Goal: Task Accomplishment & Management: Use online tool/utility

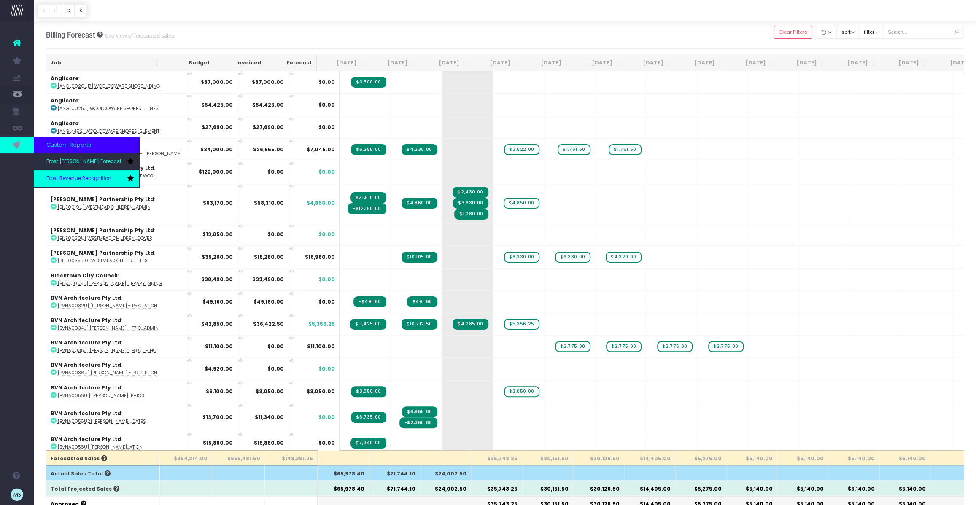
click at [84, 179] on span "Frost Revenue Recognition" at bounding box center [78, 179] width 65 height 8
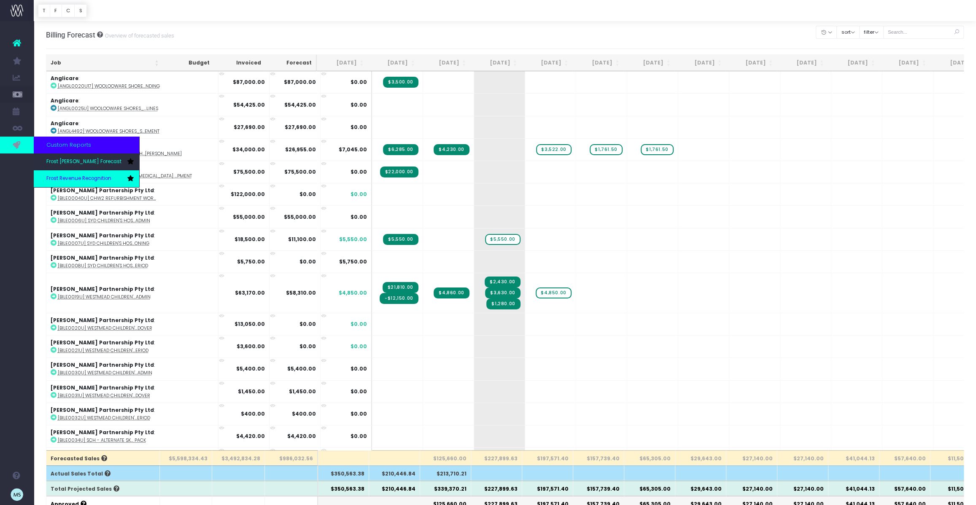
click at [55, 178] on span "Frost Revenue Recognition" at bounding box center [78, 179] width 65 height 8
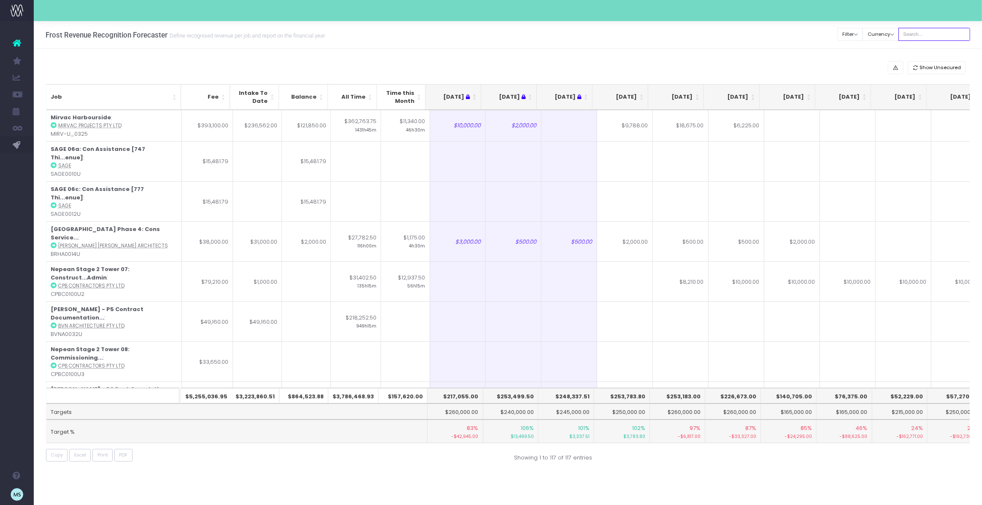
click at [927, 31] on input "text" at bounding box center [934, 34] width 72 height 13
type input "westmead"
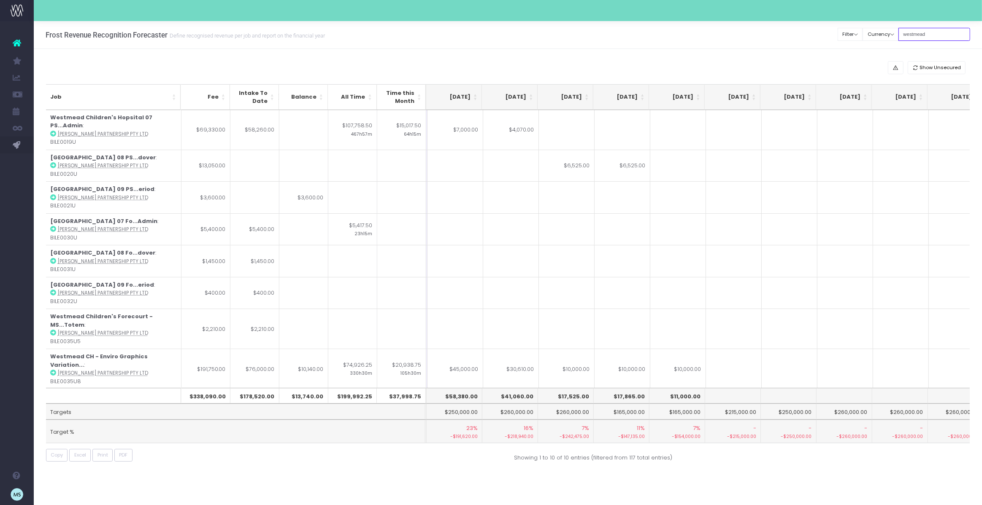
scroll to position [0, 167]
click at [415, 467] on div "Show Unsecured Job Fee Intake To Date Balance All Time Time this Month Jun 25 J…" at bounding box center [508, 263] width 948 height 429
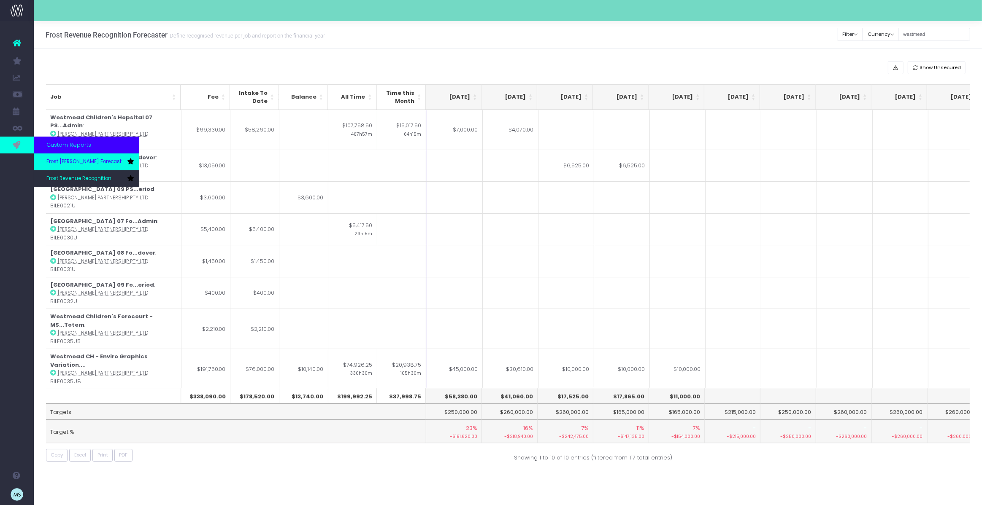
click at [76, 160] on span "Frost [PERSON_NAME] Forecast" at bounding box center [83, 162] width 75 height 8
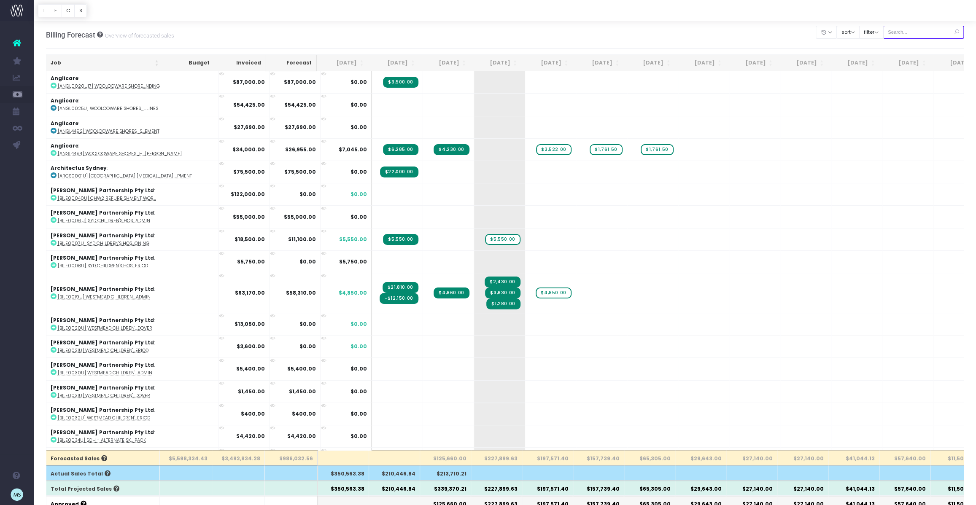
click at [937, 35] on input "text" at bounding box center [923, 32] width 81 height 13
type input "westmead"
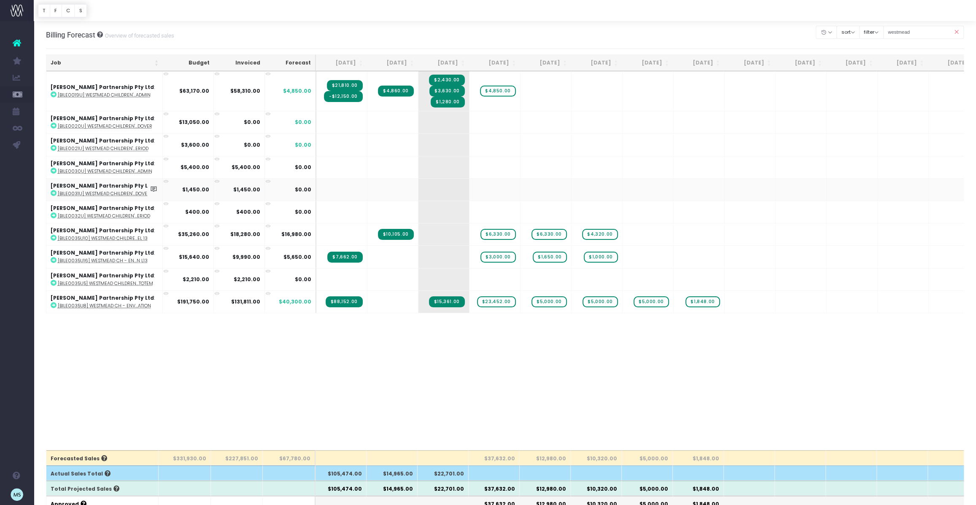
click at [76, 178] on span "Frost Revenue Recognition" at bounding box center [60, 179] width 29 height 22
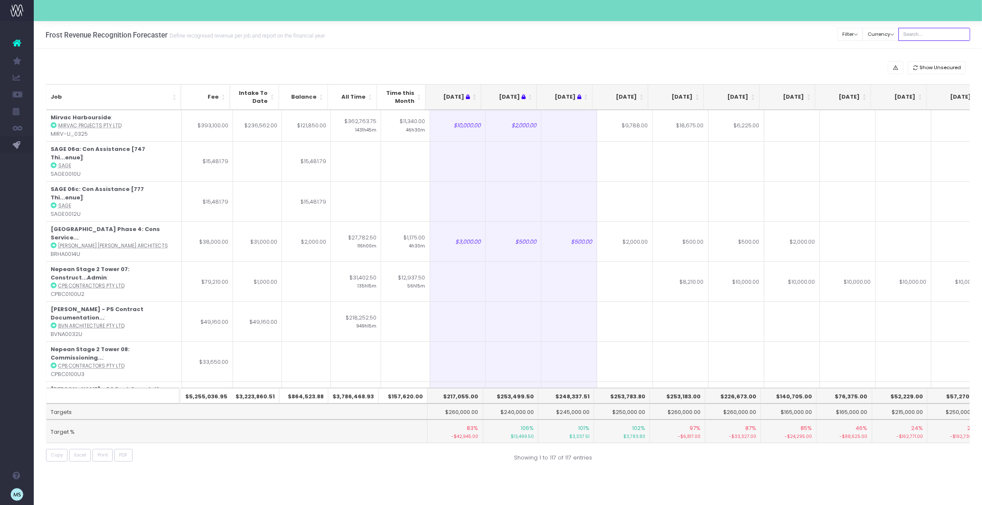
click at [930, 38] on input "text" at bounding box center [934, 34] width 72 height 13
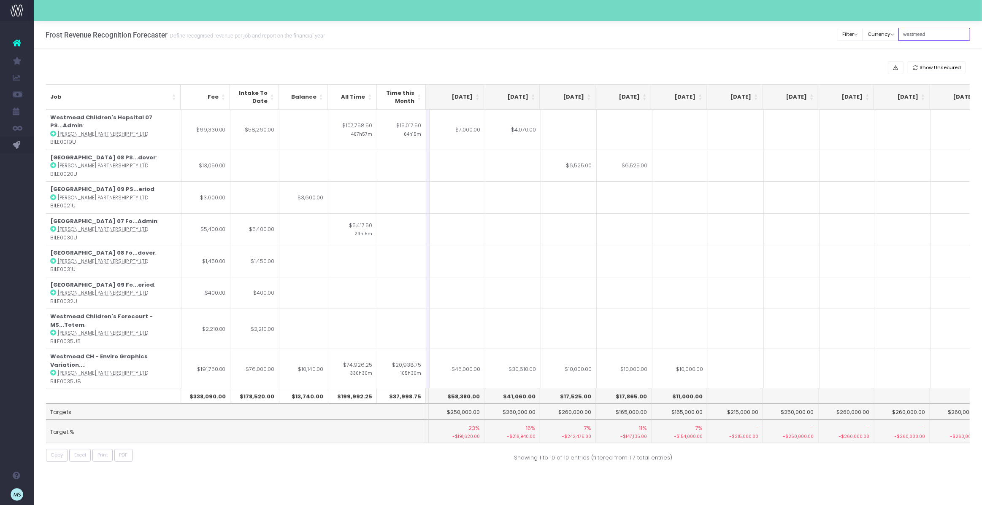
scroll to position [0, 165]
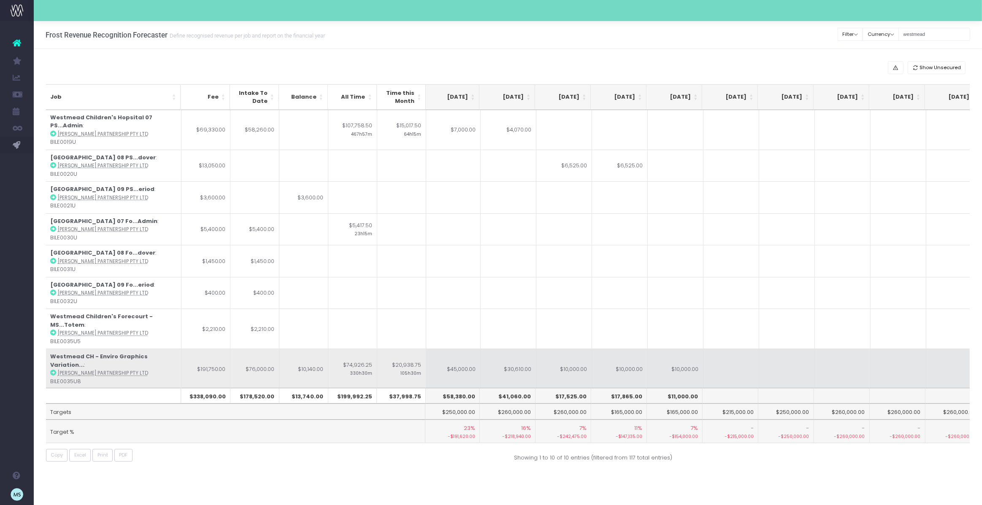
click at [54, 370] on icon at bounding box center [53, 373] width 6 height 6
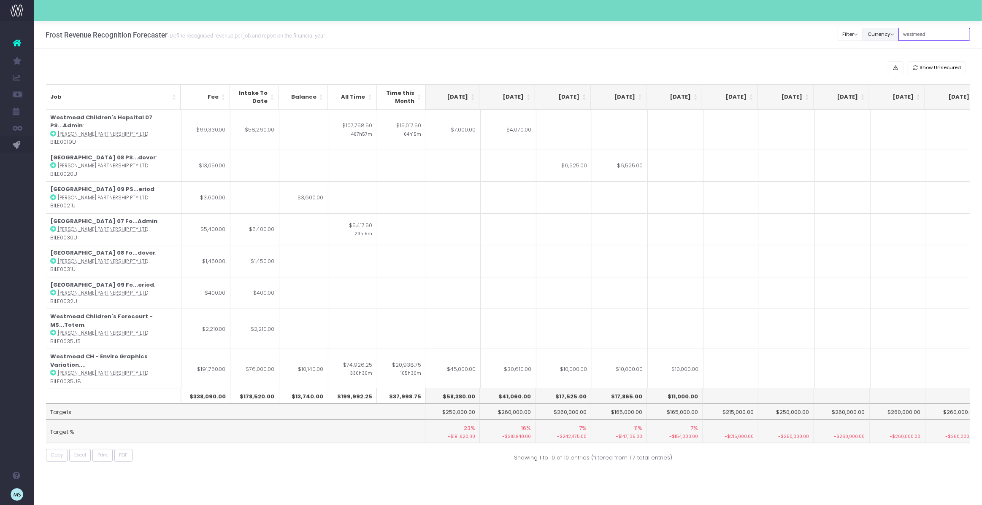
drag, startPoint x: 942, startPoint y: 34, endPoint x: 906, endPoint y: 34, distance: 35.9
click at [906, 34] on div "Clear Filters Filter By Account Manager All jeremy georgie lauren inezritchie a…" at bounding box center [904, 34] width 132 height 17
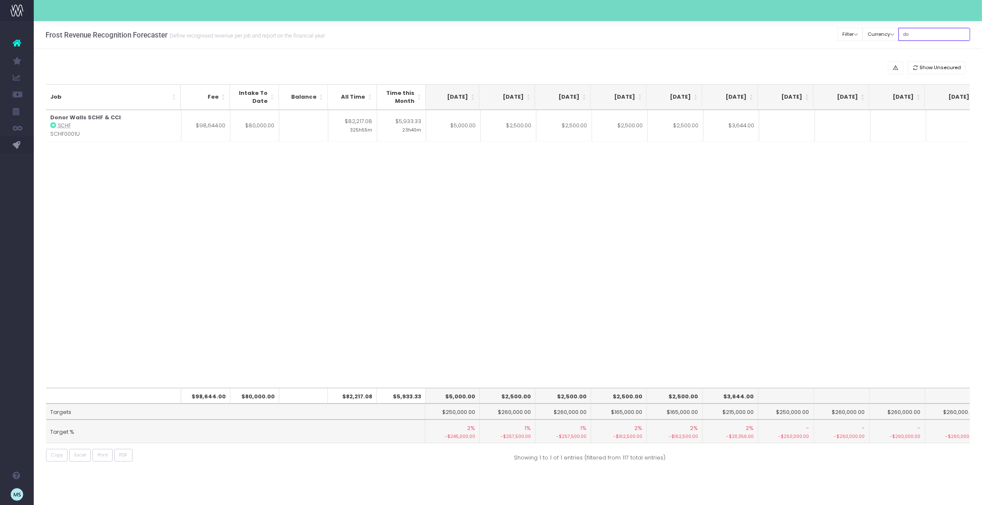
type input "d"
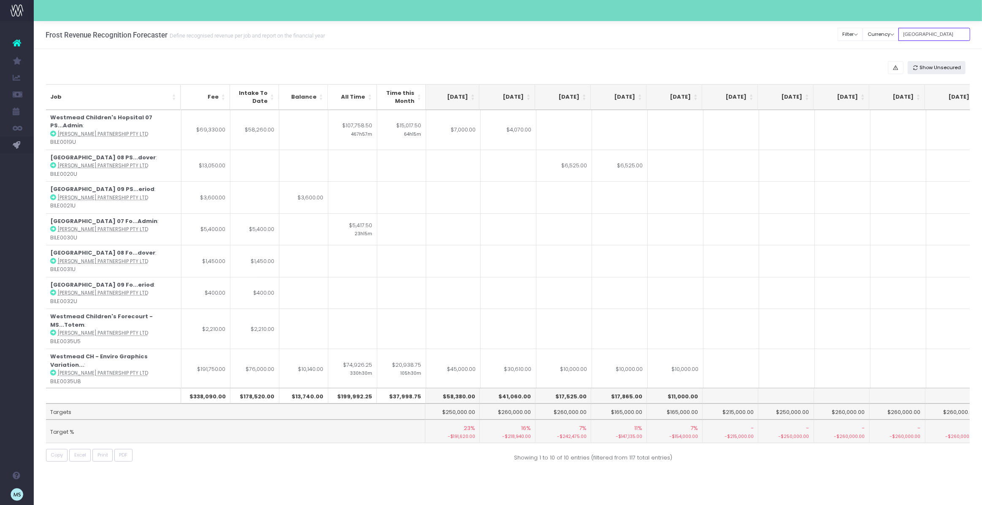
type input "westmead"
click at [770, 65] on div "Show Unsecured" at bounding box center [508, 67] width 924 height 13
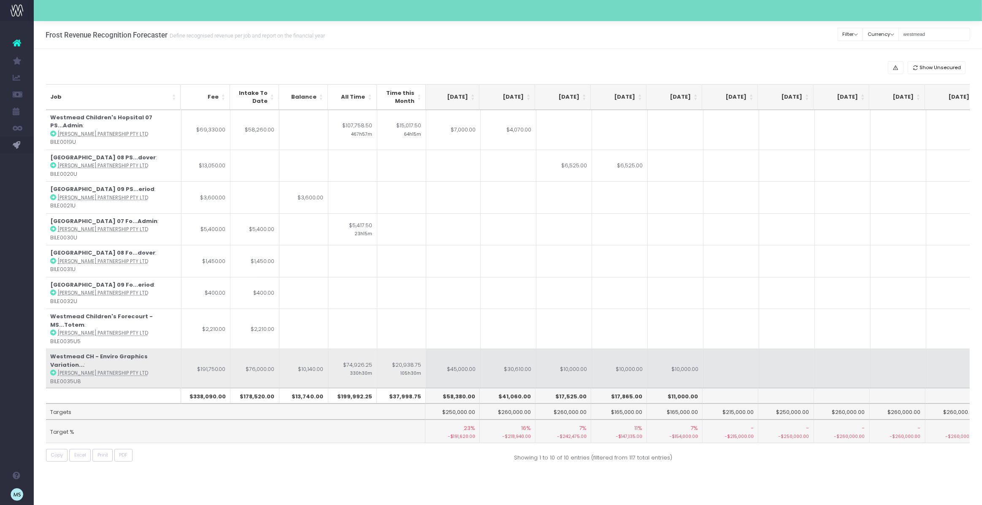
scroll to position [1, 169]
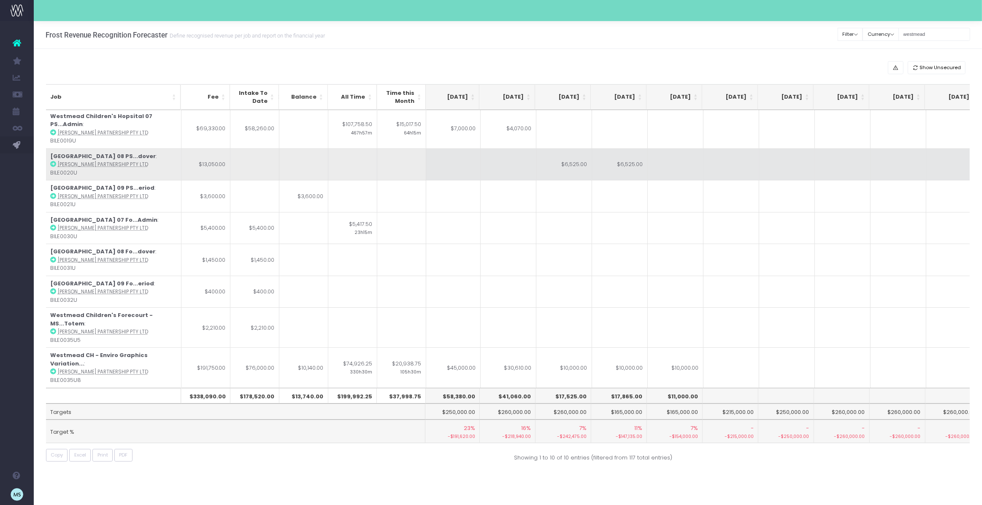
click at [571, 156] on td "$6,525.00" at bounding box center [564, 164] width 56 height 32
click at [571, 156] on input "$6,525.00" at bounding box center [563, 156] width 56 height 32
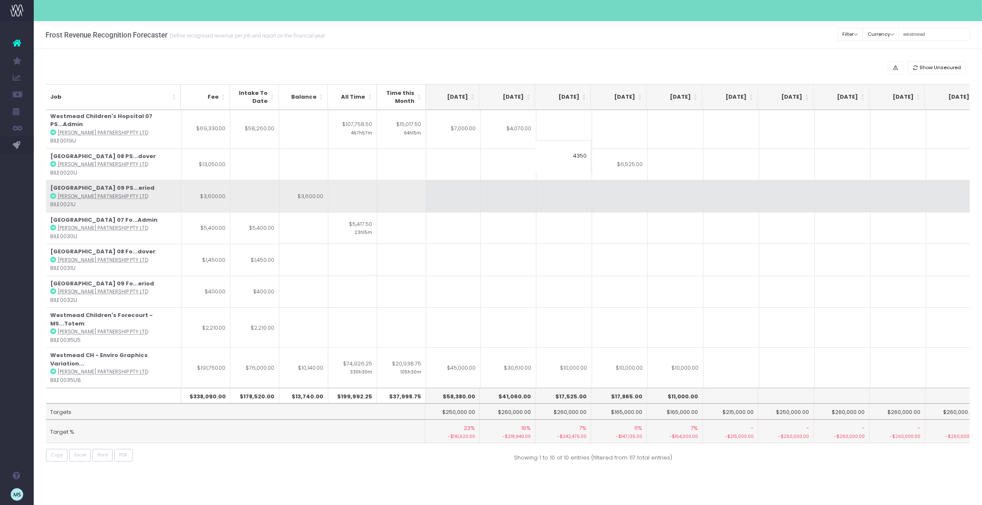
type input "4350"
click at [731, 180] on td at bounding box center [731, 196] width 56 height 32
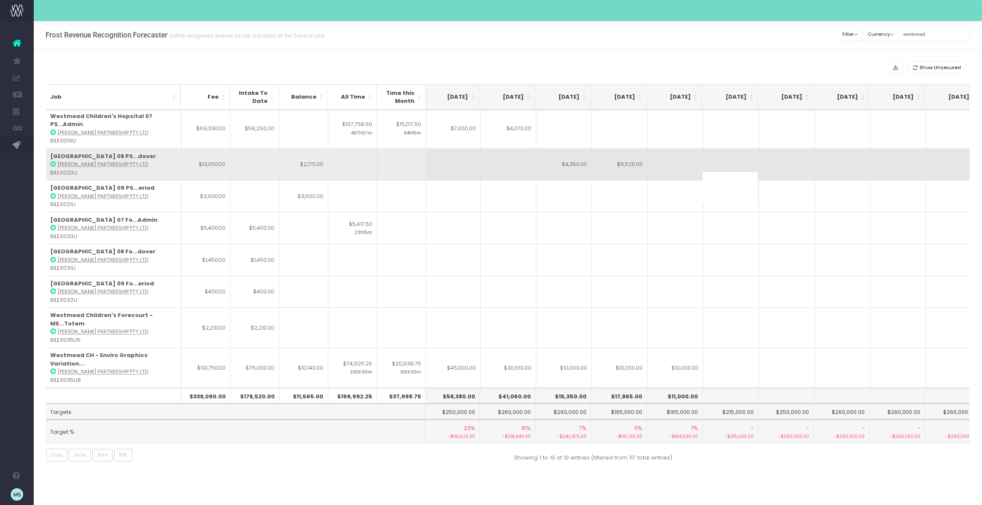
click at [627, 154] on td "$6,525.00" at bounding box center [620, 164] width 56 height 32
click at [627, 154] on input "$6,525.00" at bounding box center [619, 156] width 56 height 32
click at [575, 157] on td "$4,350.00" at bounding box center [564, 164] width 56 height 32
type input "6525"
click at [745, 155] on td at bounding box center [731, 164] width 56 height 32
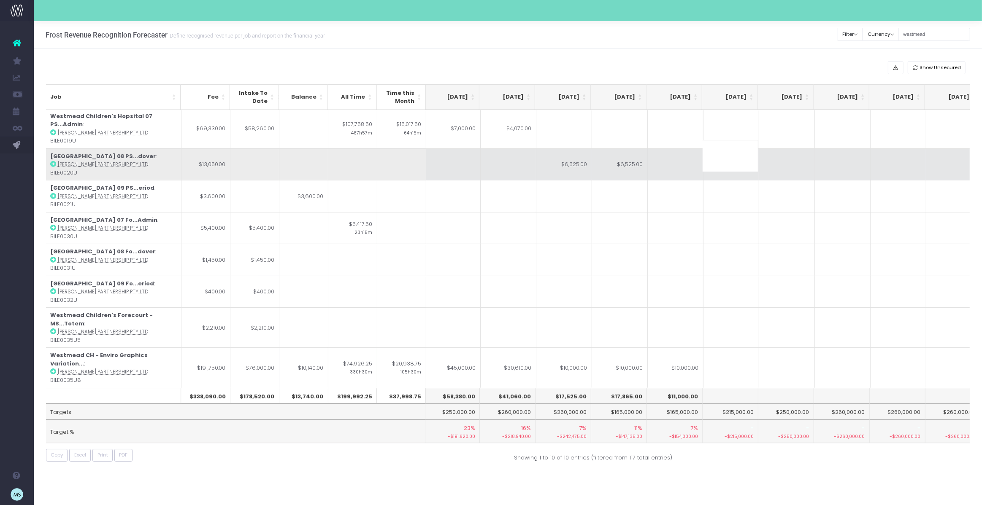
click at [577, 156] on td "$6,525.00" at bounding box center [564, 164] width 56 height 32
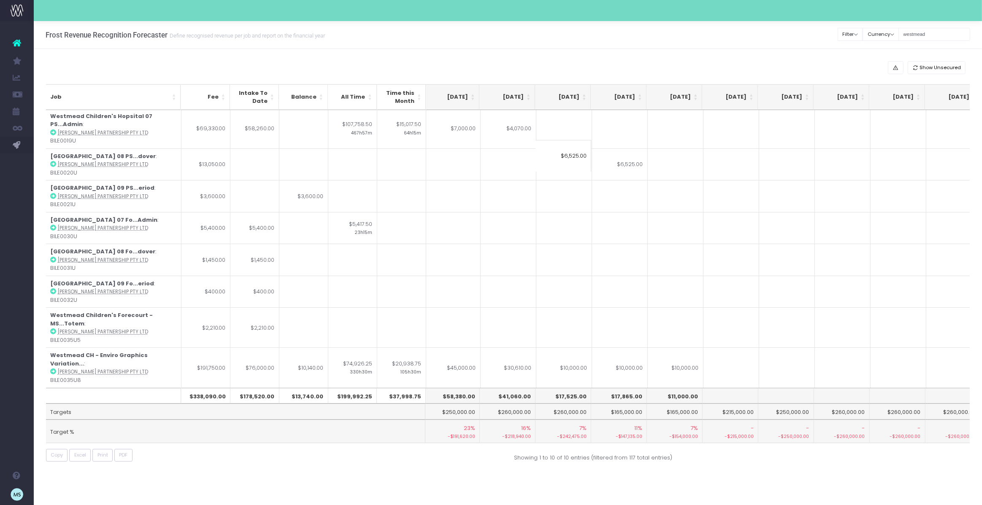
click at [578, 154] on input "$6,525.00" at bounding box center [563, 156] width 56 height 32
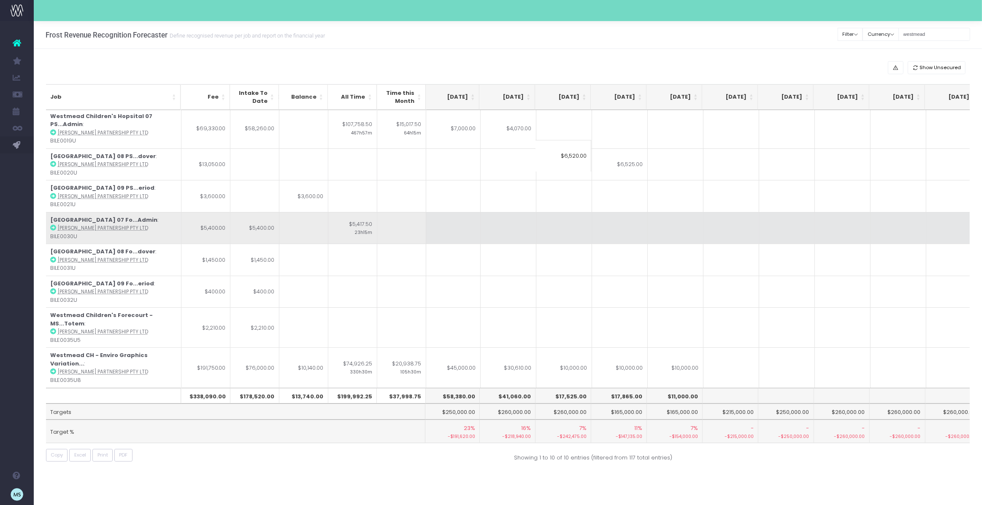
type input "$6,520.00"
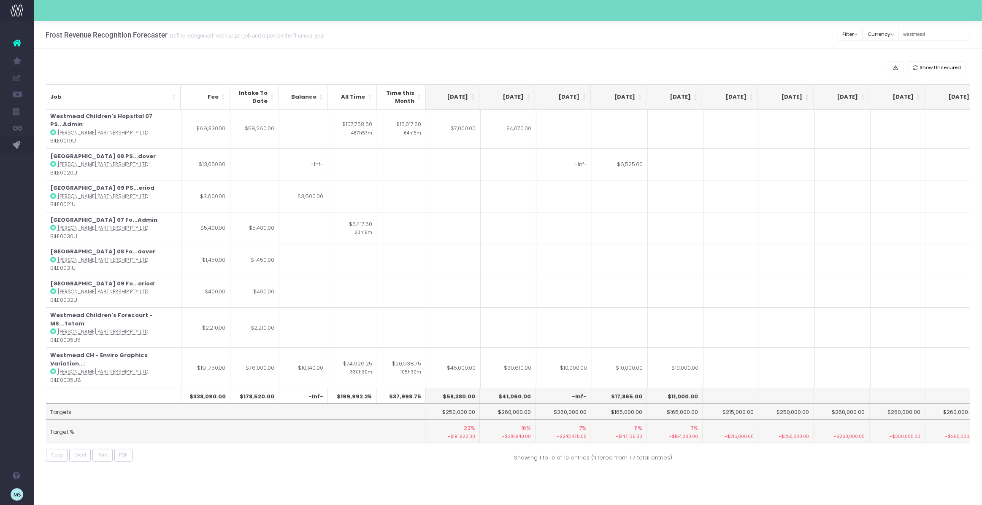
drag, startPoint x: 812, startPoint y: 215, endPoint x: 783, endPoint y: 216, distance: 29.1
click at [812, 215] on td at bounding box center [787, 228] width 56 height 32
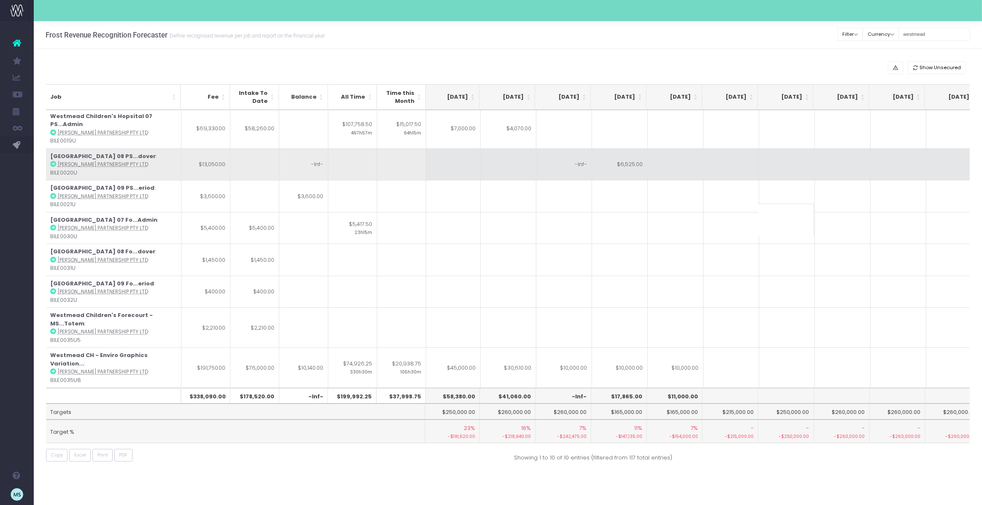
click at [578, 155] on td "-Inf-" at bounding box center [564, 164] width 56 height 32
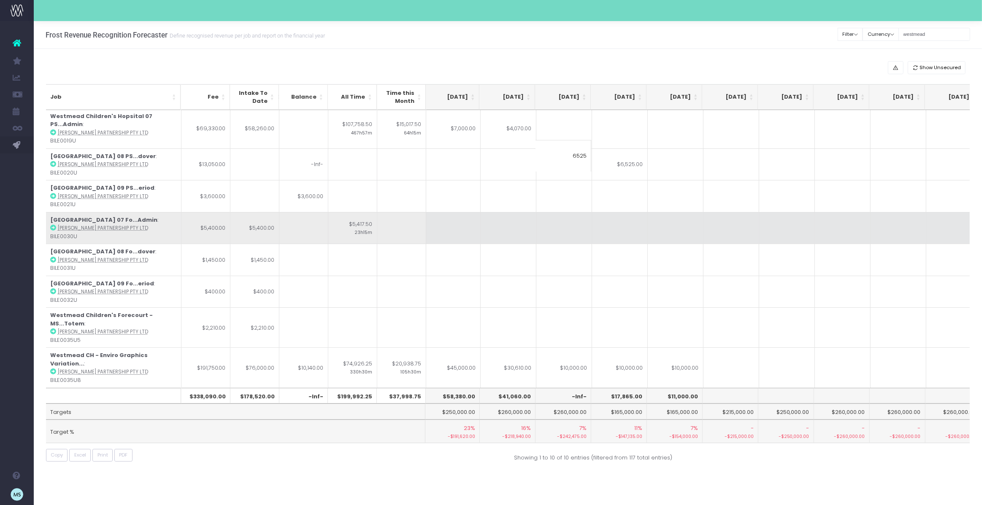
type input "6525"
click at [692, 218] on td at bounding box center [675, 228] width 56 height 32
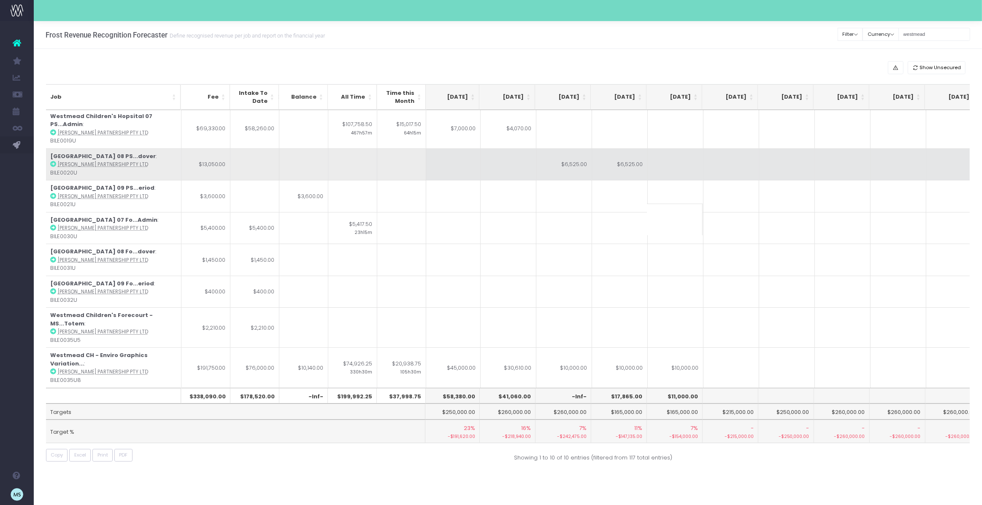
click at [630, 155] on td "$6,525.00" at bounding box center [620, 164] width 56 height 32
type input "$6,525.00"
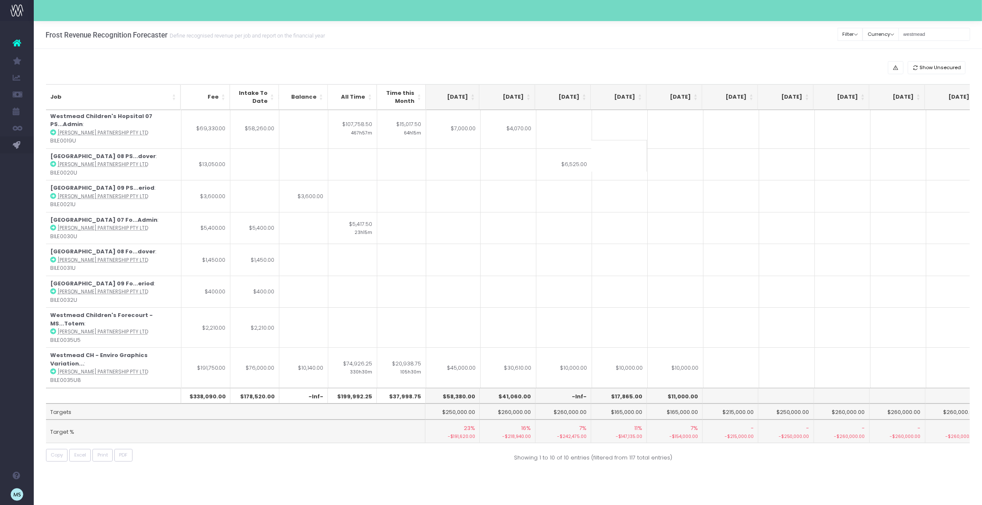
click at [621, 154] on input at bounding box center [619, 156] width 56 height 32
click at [626, 160] on input at bounding box center [619, 156] width 56 height 32
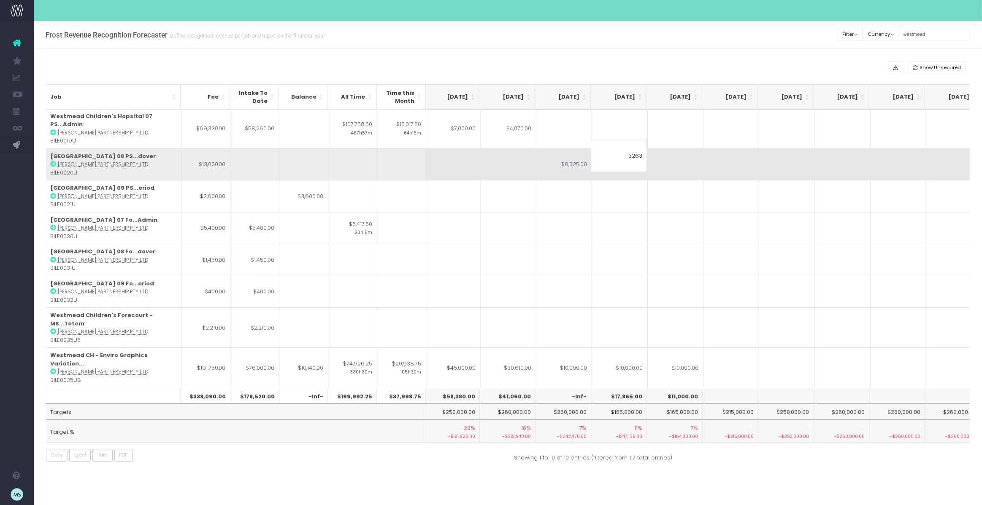
type input "3263"
click at [669, 159] on td at bounding box center [675, 164] width 56 height 32
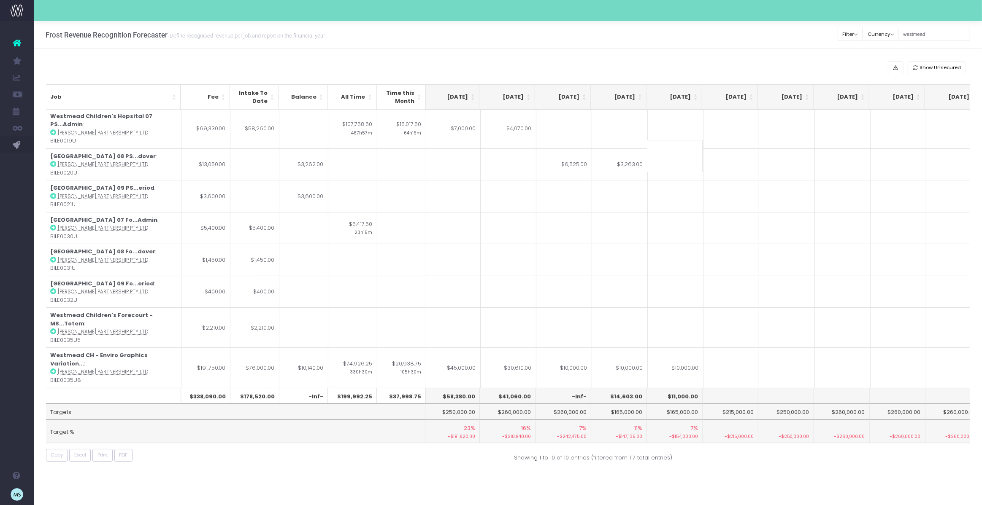
click at [657, 155] on input at bounding box center [675, 156] width 56 height 32
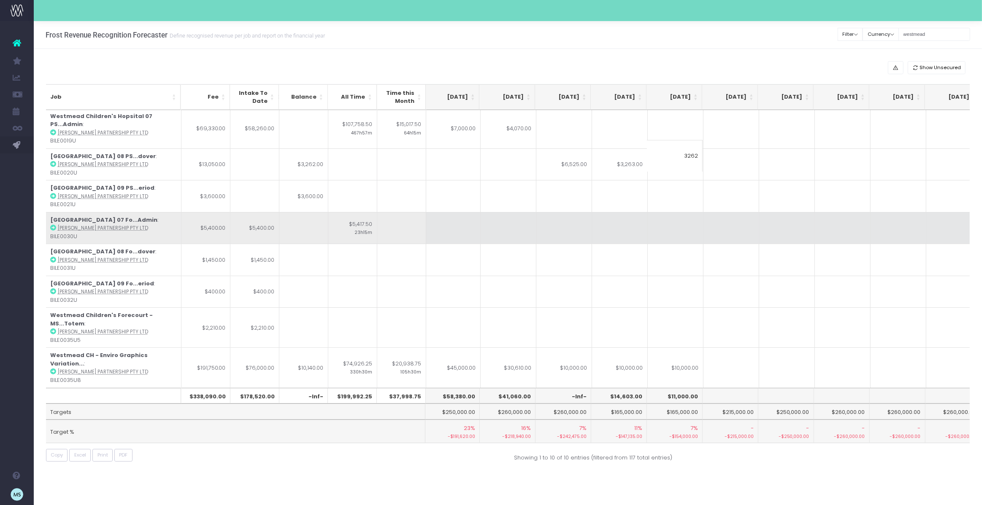
type input "3262"
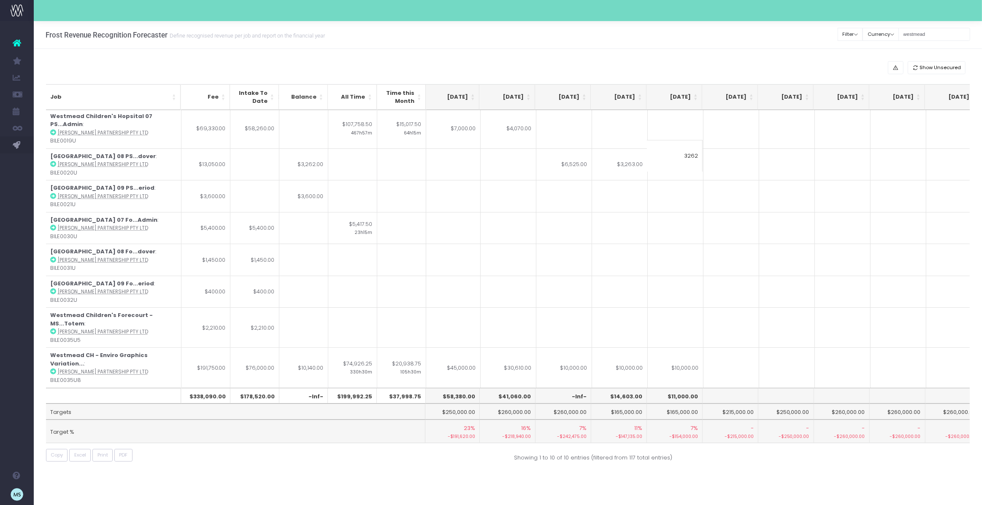
drag, startPoint x: 826, startPoint y: 205, endPoint x: 818, endPoint y: 209, distance: 9.1
click at [826, 212] on td at bounding box center [843, 228] width 56 height 32
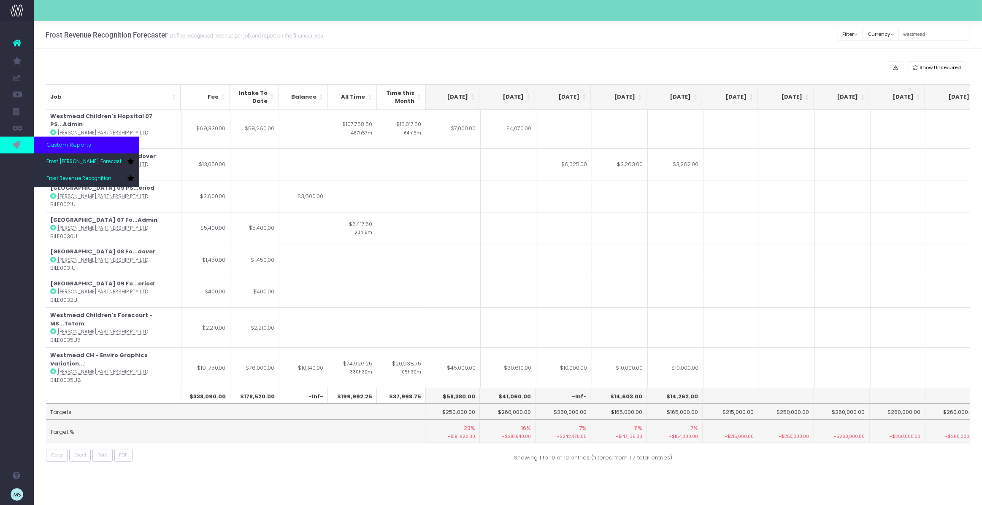
click at [17, 142] on icon at bounding box center [17, 144] width 8 height 9
click at [83, 162] on span "Frost [PERSON_NAME] Forecast" at bounding box center [83, 162] width 75 height 8
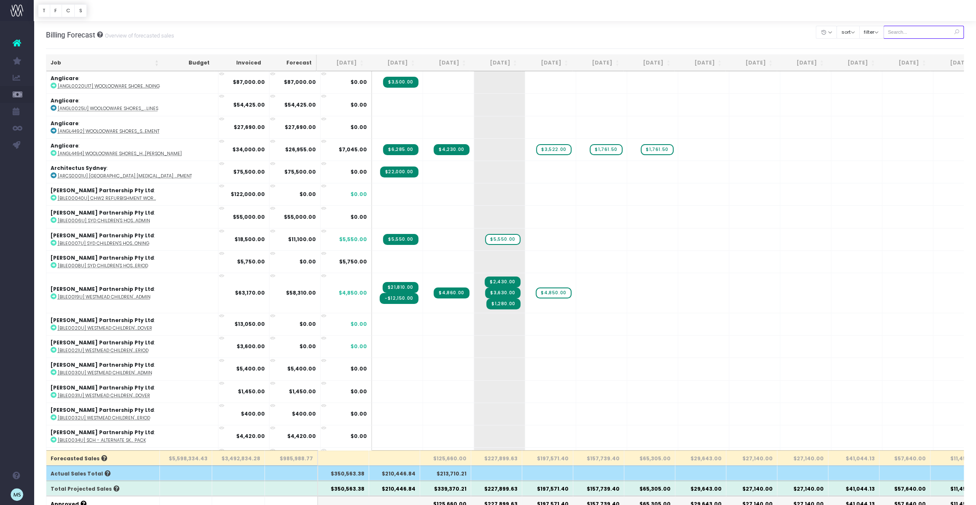
click at [916, 32] on input "text" at bounding box center [923, 32] width 81 height 13
type input "westmead"
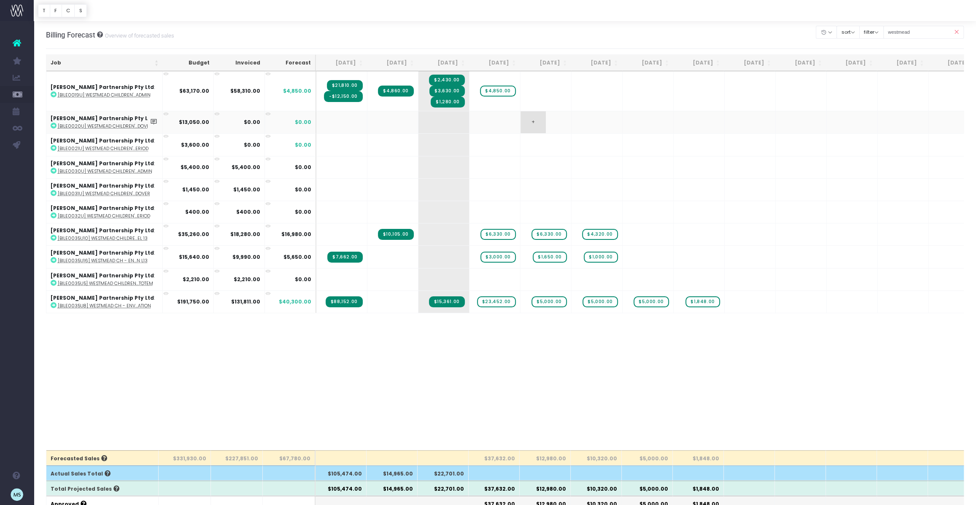
click at [533, 121] on span "+" at bounding box center [533, 122] width 25 height 22
click at [534, 120] on span "+" at bounding box center [533, 122] width 25 height 22
type input "6525"
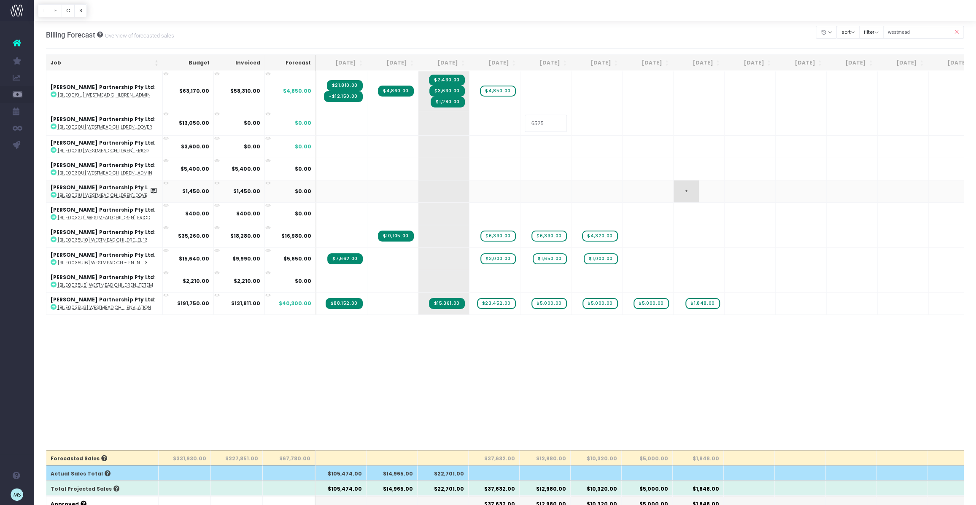
click at [695, 181] on body "Oh my... this is bad. [PERSON_NAME] wasn't able to load this page. Please conta…" at bounding box center [488, 252] width 976 height 505
click at [589, 121] on span "+" at bounding box center [584, 122] width 25 height 22
click at [583, 121] on span "+" at bounding box center [584, 122] width 25 height 22
type input "3262"
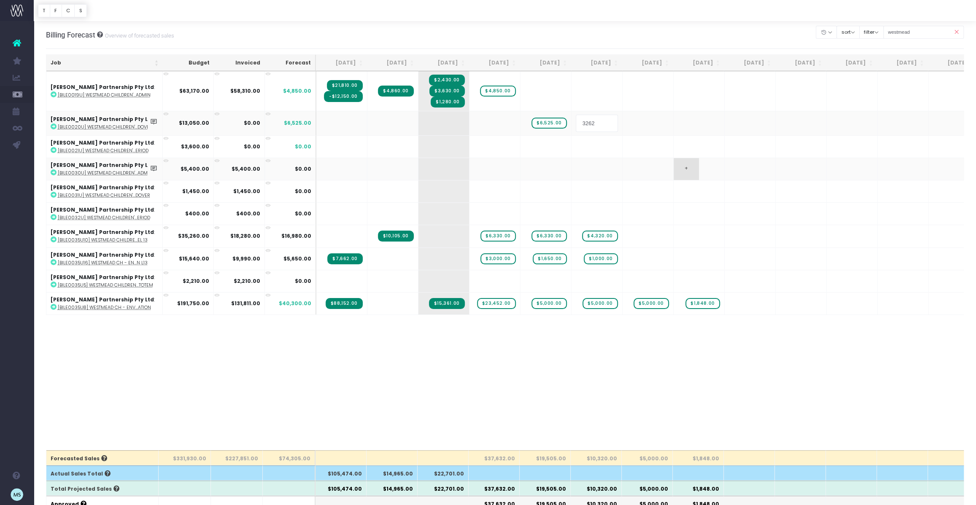
click at [719, 169] on body "Oh my... this is bad. [PERSON_NAME] wasn't able to load this page. Please conta…" at bounding box center [488, 252] width 976 height 505
click at [0, 0] on span "+" at bounding box center [0, 0] width 0 height 0
click at [636, 122] on span "+" at bounding box center [635, 122] width 25 height 22
click at [792, 184] on body "Oh my... this is bad. [PERSON_NAME] wasn't able to load this page. Please conta…" at bounding box center [488, 252] width 976 height 505
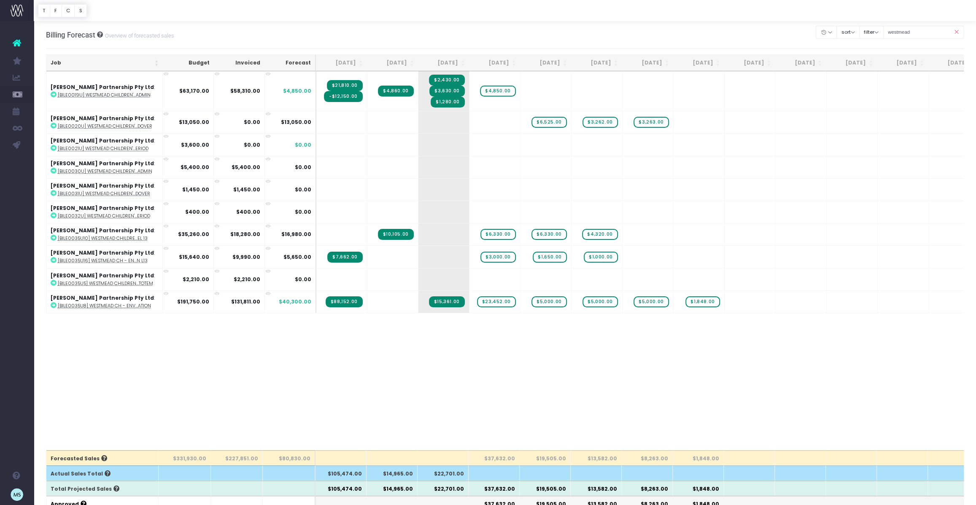
click at [351, 355] on div "Job Budget Invoiced Forecast [DATE] Aug [DATE] Oct [DATE] Dec [DATE] Feb [DATE]…" at bounding box center [505, 260] width 918 height 379
click at [955, 32] on icon at bounding box center [956, 32] width 15 height 17
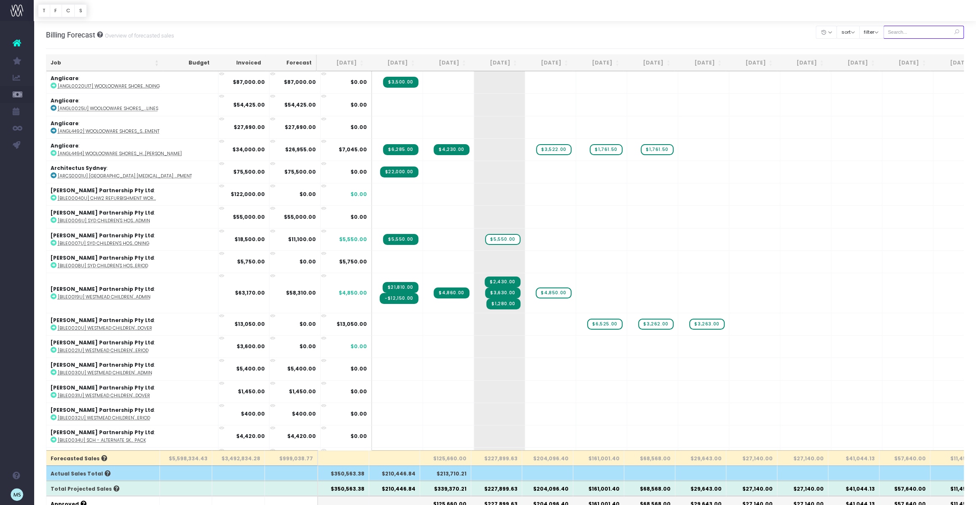
click at [941, 34] on input "text" at bounding box center [923, 32] width 81 height 13
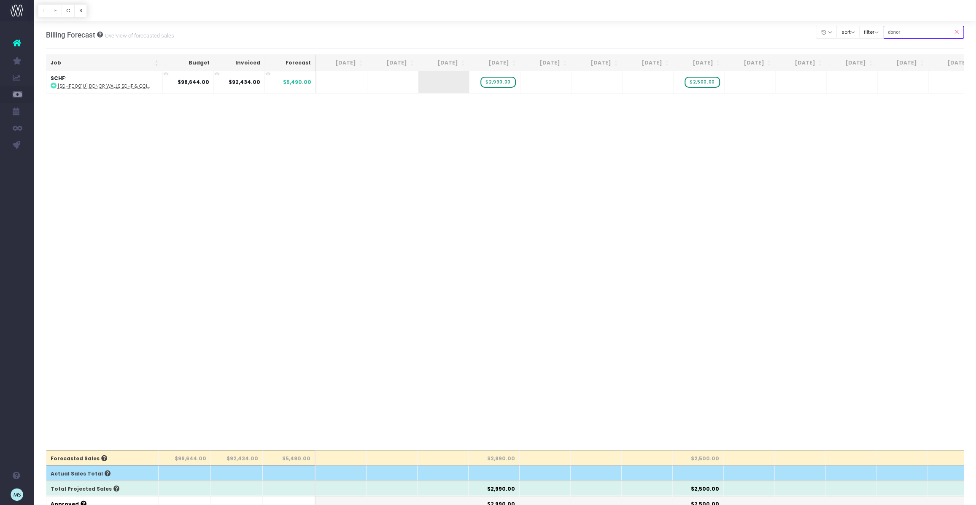
type input "donor"
click at [436, 285] on div "Job Budget Invoiced Forecast [DATE] Aug [DATE] Oct [DATE] Dec [DATE] Feb [DATE]…" at bounding box center [505, 260] width 918 height 379
click at [54, 86] on icon at bounding box center [54, 86] width 6 height 6
click at [604, 167] on div "Job Budget Invoiced Forecast [DATE] Aug [DATE] Oct [DATE] Dec [DATE] Feb [DATE]…" at bounding box center [505, 260] width 918 height 379
click at [231, 120] on div "Job Budget Invoiced Forecast [DATE] Aug [DATE] Oct [DATE] Dec [DATE] Feb [DATE]…" at bounding box center [505, 260] width 918 height 379
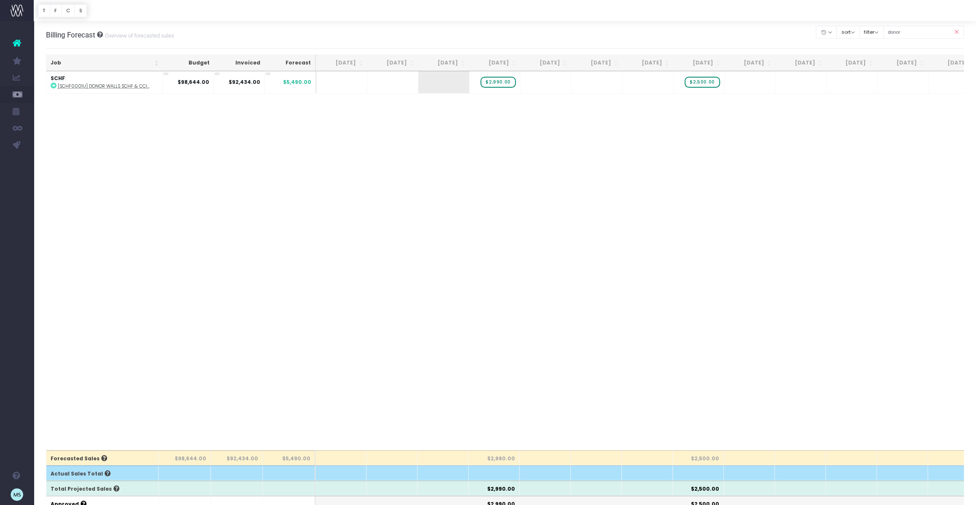
click at [488, 154] on div "Job Budget Invoiced Forecast [DATE] Aug [DATE] Oct [DATE] Dec [DATE] Feb [DATE]…" at bounding box center [505, 260] width 918 height 379
click at [54, 86] on icon at bounding box center [54, 86] width 6 height 6
click at [502, 83] on span "$2,990.00" at bounding box center [497, 82] width 35 height 11
type input "3710"
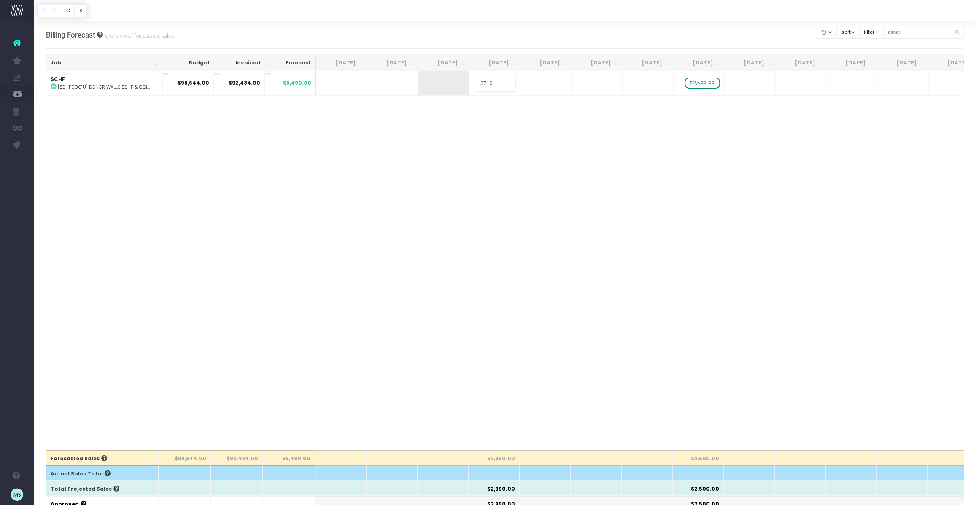
click at [661, 208] on body "Oh my... this is bad. [PERSON_NAME] wasn't able to load this page. Please conta…" at bounding box center [488, 252] width 976 height 505
click at [705, 82] on span "$2,500.00" at bounding box center [702, 82] width 35 height 11
click at [705, 82] on input "2500" at bounding box center [699, 83] width 42 height 17
click at [736, 157] on body "Oh my... this is bad. [PERSON_NAME] wasn't able to load this page. Please conta…" at bounding box center [488, 252] width 976 height 505
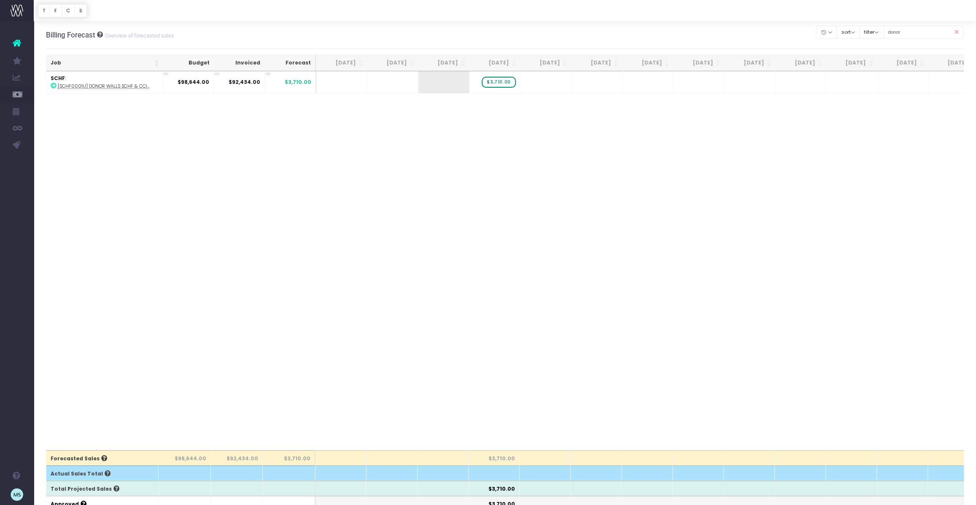
click at [701, 82] on td "+" at bounding box center [699, 82] width 51 height 22
click at [685, 81] on span "+" at bounding box center [686, 82] width 25 height 22
click at [735, 151] on body "Oh my... this is bad. [PERSON_NAME] wasn't able to load this page. Please conta…" at bounding box center [488, 252] width 976 height 505
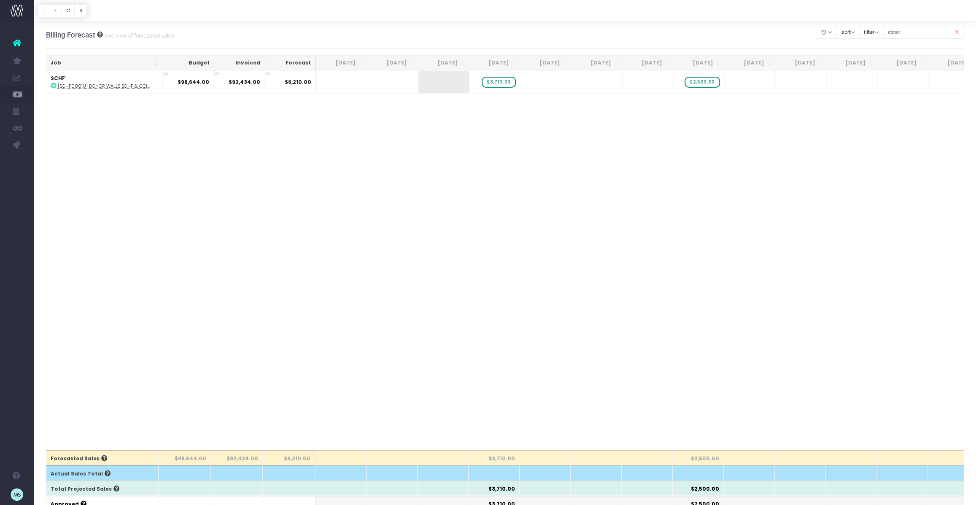
click at [645, 228] on div "Job Budget Invoiced Forecast [DATE] Aug [DATE] Oct [DATE] Dec [DATE] Feb [DATE]…" at bounding box center [505, 260] width 918 height 379
click at [718, 217] on div "Job Budget Invoiced Forecast [DATE] Aug [DATE] Oct [DATE] Dec [DATE] Feb [DATE]…" at bounding box center [505, 260] width 918 height 379
drag, startPoint x: 515, startPoint y: 82, endPoint x: 475, endPoint y: 80, distance: 39.3
click at [545, 155] on div "Job Budget Invoiced Forecast [DATE] Aug [DATE] Oct [DATE] Dec [DATE] Feb [DATE]…" at bounding box center [505, 260] width 918 height 379
click at [717, 145] on div "Job Budget Invoiced Forecast [DATE] Aug [DATE] Oct [DATE] Dec [DATE] Feb [DATE]…" at bounding box center [505, 260] width 918 height 379
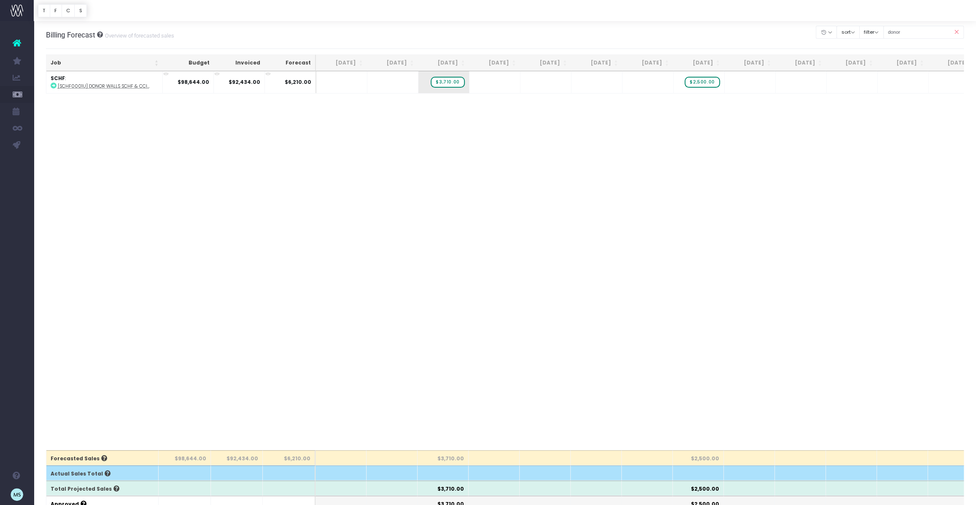
click at [479, 290] on div "Job Budget Invoiced Forecast [DATE] Aug [DATE] Oct [DATE] Dec [DATE] Feb [DATE]…" at bounding box center [505, 260] width 918 height 379
click at [267, 36] on div "Billing Forecast Overview of forecasted sales Clear Filters Hide [DATE] [DATE] …" at bounding box center [505, 35] width 918 height 28
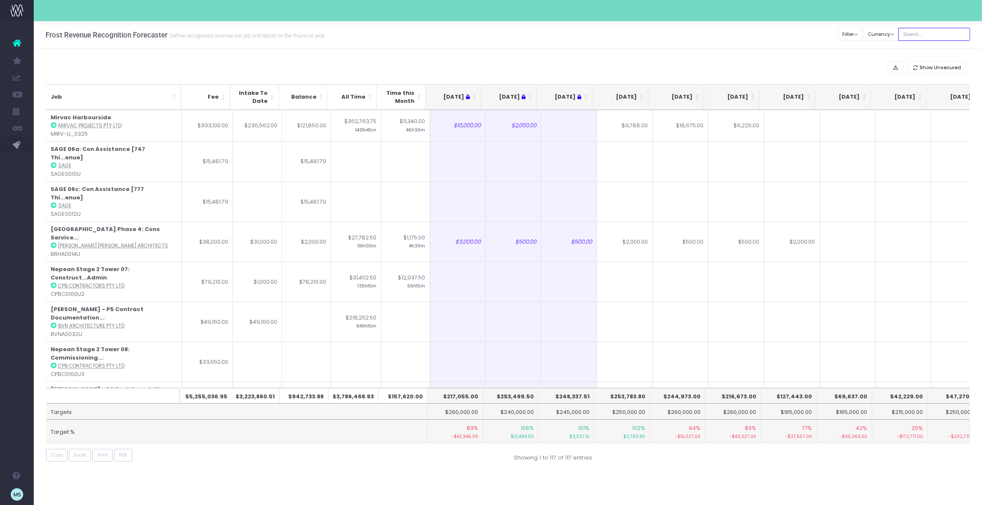
click at [939, 32] on input "text" at bounding box center [934, 34] width 72 height 13
type input "westmead"
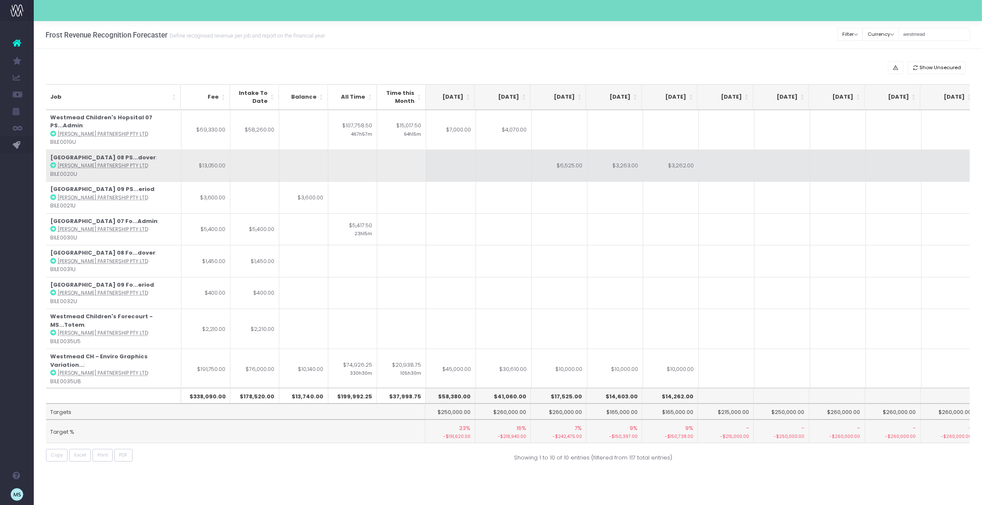
click at [156, 154] on strong "Westmead Children's Hospital 08 PS...dover" at bounding box center [102, 158] width 105 height 8
click at [53, 162] on icon at bounding box center [53, 165] width 6 height 6
click at [51, 162] on icon at bounding box center [53, 165] width 6 height 6
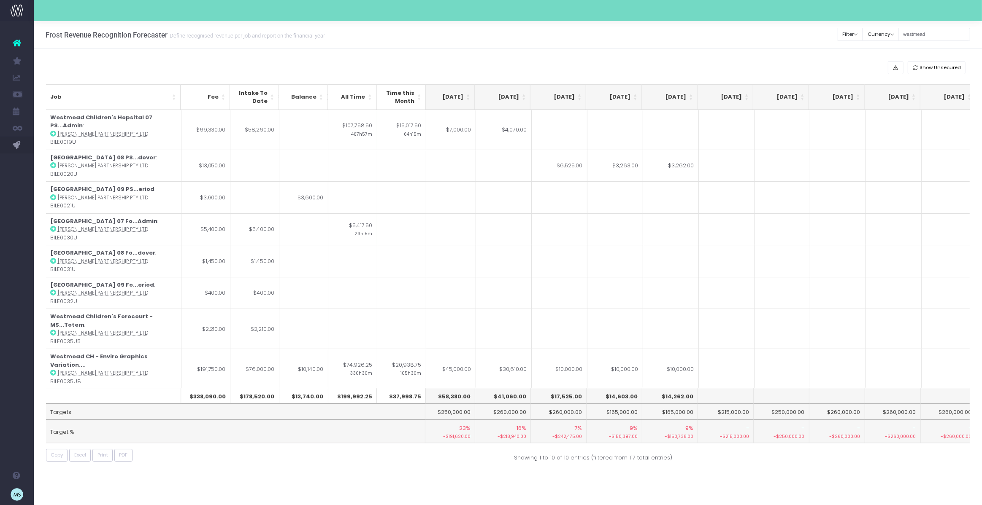
click at [281, 478] on div "Frost Revenue Recognition Forecaster Define recognised revenue per job and repo…" at bounding box center [508, 263] width 948 height 484
click at [391, 495] on div "Frost Revenue Recognition Forecaster Define recognised revenue per job and repo…" at bounding box center [508, 263] width 948 height 484
click at [744, 462] on div "Show Unsecured Job Fee Intake To Date Balance All Time Time this Month Jun 25 J…" at bounding box center [508, 263] width 948 height 429
click at [461, 485] on div "Frost Revenue Recognition Forecaster Define recognised revenue per job and repo…" at bounding box center [508, 263] width 948 height 484
